Goal: Task Accomplishment & Management: Complete application form

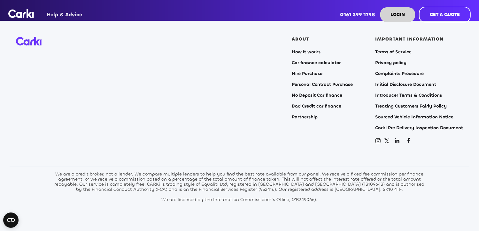
scroll to position [1480, 0]
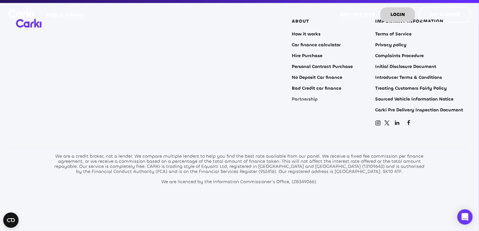
click at [304, 100] on link "Partnership" at bounding box center [305, 99] width 26 height 5
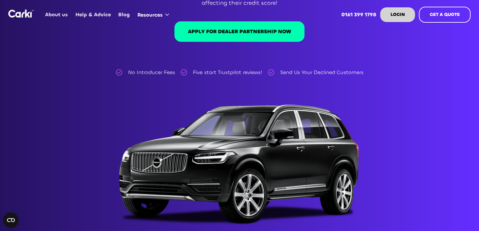
scroll to position [96, 0]
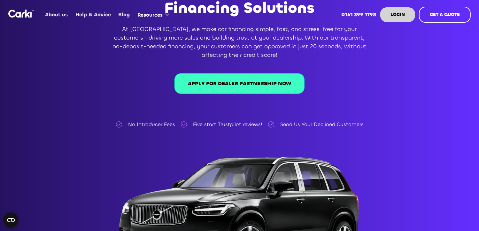
click at [263, 84] on link "Apply for DEALER Partnership Now" at bounding box center [239, 83] width 130 height 20
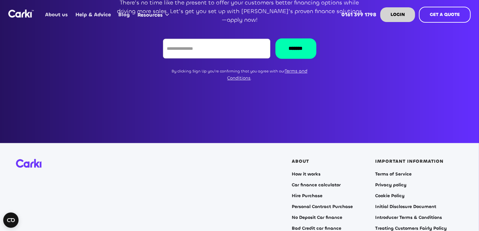
scroll to position [1484, 0]
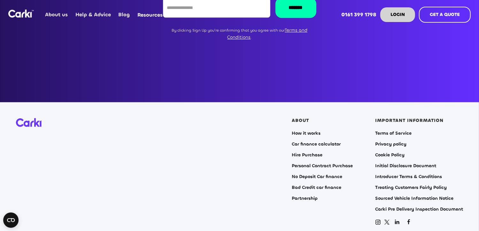
drag, startPoint x: 423, startPoint y: 133, endPoint x: 271, endPoint y: 84, distance: 159.5
click at [271, 102] on section "ABOUT How it works Car finance calculator Hire Purchase Personal Contract Purch…" at bounding box center [239, 216] width 479 height 228
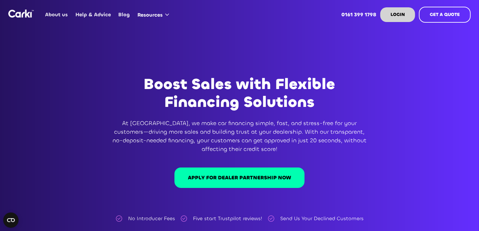
scroll to position [0, 0]
